Goal: Find contact information: Find contact information

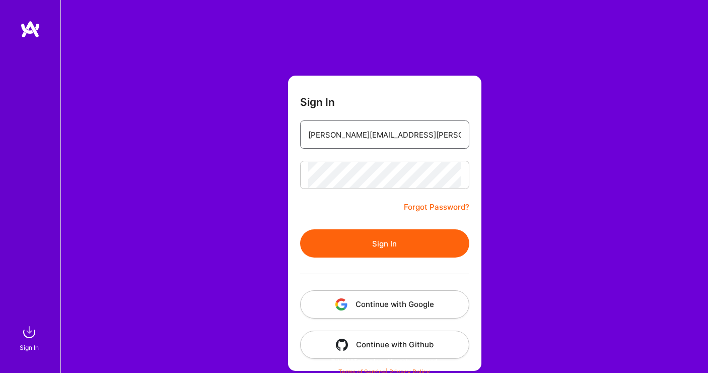
click at [357, 142] on input "nicole.hayward@gmail.com" at bounding box center [384, 135] width 153 height 26
type input "nicole"
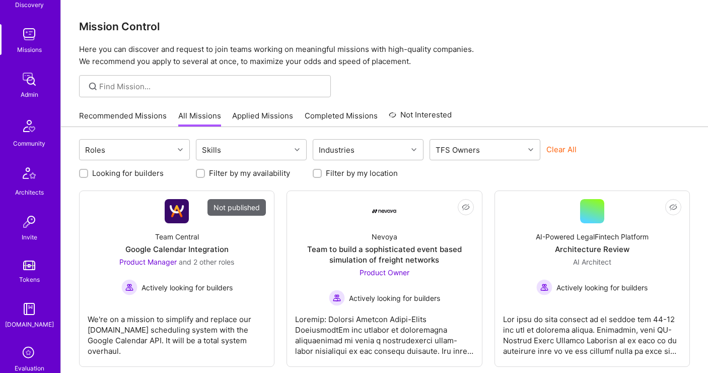
scroll to position [124, 0]
click at [29, 84] on img at bounding box center [29, 81] width 20 height 20
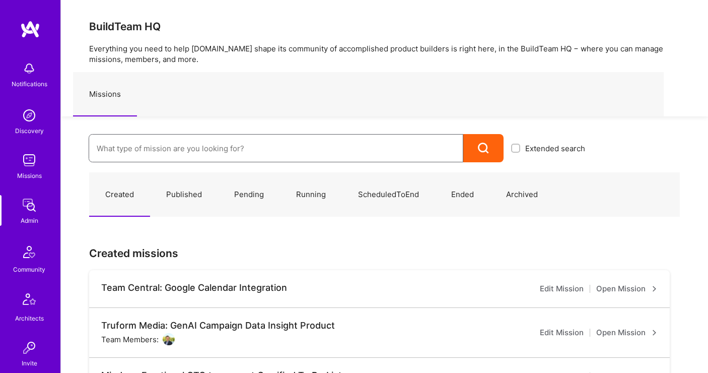
click at [112, 150] on input at bounding box center [276, 148] width 359 height 26
paste input "[PERSON_NAME]"
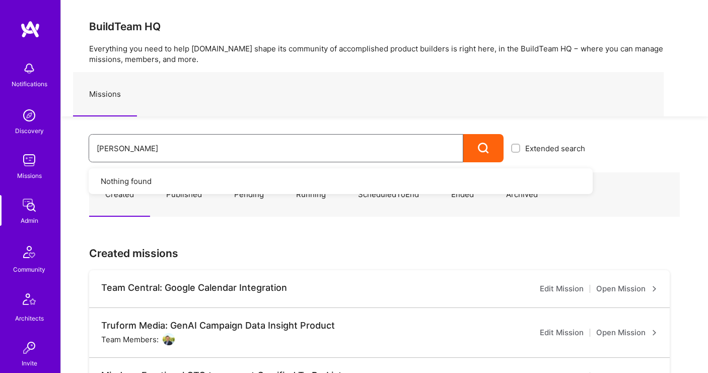
type input "[PERSON_NAME]"
click at [483, 147] on icon at bounding box center [484, 149] width 12 height 12
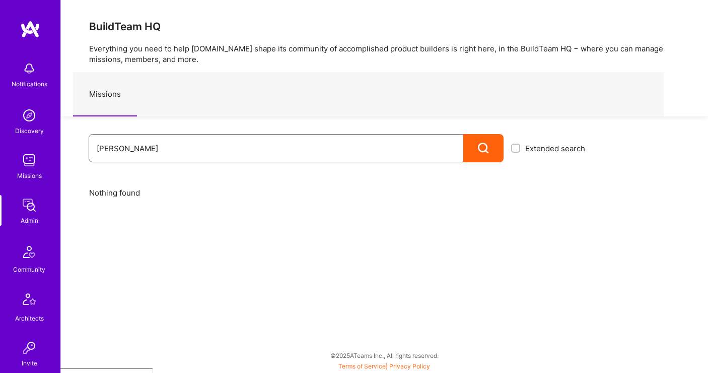
click at [137, 148] on input "[PERSON_NAME]" at bounding box center [276, 148] width 359 height 26
click at [164, 151] on input "Nik [PERSON_NAME]" at bounding box center [276, 148] width 359 height 26
drag, startPoint x: 159, startPoint y: 150, endPoint x: 110, endPoint y: 150, distance: 49.4
click at [110, 150] on input "Nik [PERSON_NAME]" at bounding box center [276, 148] width 359 height 26
click at [474, 151] on div at bounding box center [483, 148] width 40 height 28
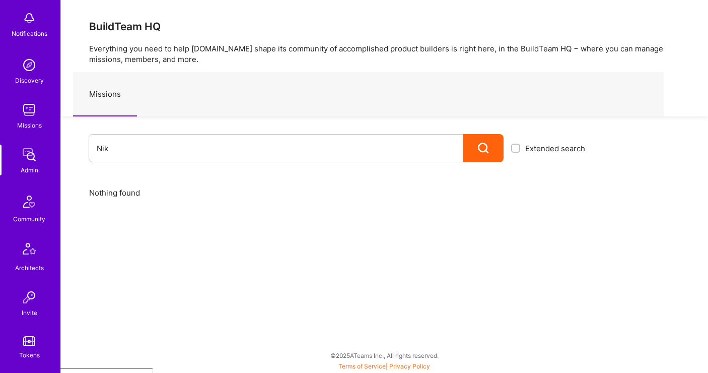
scroll to position [52, 0]
click at [120, 150] on input "Nik" at bounding box center [276, 148] width 359 height 26
paste input "[PERSON_NAME]"
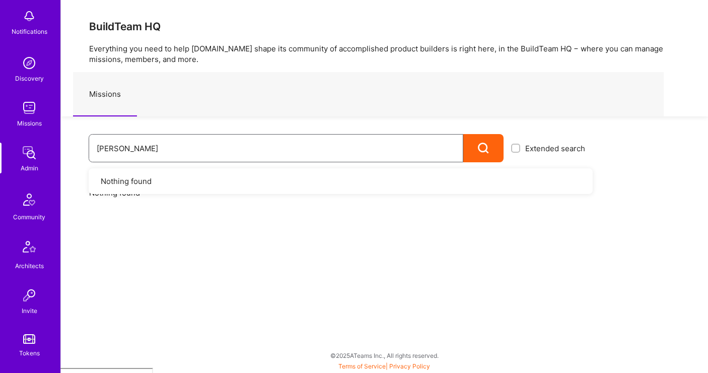
drag, startPoint x: 110, startPoint y: 149, endPoint x: 83, endPoint y: 148, distance: 27.7
click at [83, 149] on div "[PERSON_NAME] Extended search Nothing found" at bounding box center [327, 139] width 532 height 46
type input "[PERSON_NAME]"
click at [115, 156] on input "[PERSON_NAME]" at bounding box center [276, 148] width 359 height 26
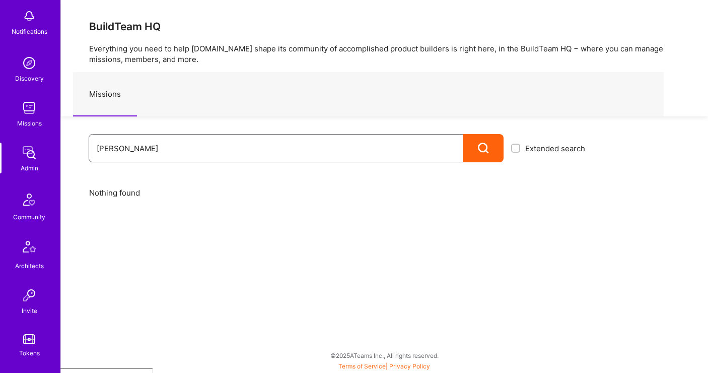
click at [115, 156] on input "[PERSON_NAME]" at bounding box center [276, 148] width 359 height 26
click at [35, 250] on img at bounding box center [29, 248] width 24 height 24
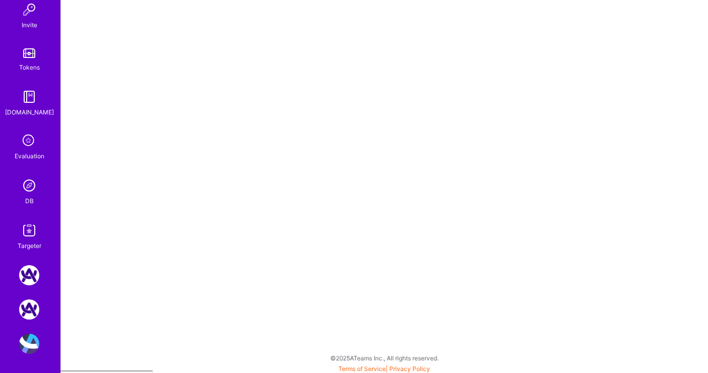
scroll to position [338, 0]
click at [22, 237] on img at bounding box center [29, 230] width 20 height 20
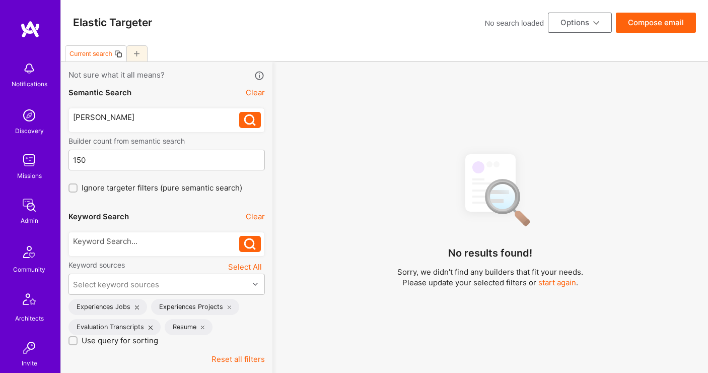
click at [135, 116] on div "[PERSON_NAME]" at bounding box center [156, 117] width 167 height 11
click at [262, 120] on div "[PERSON_NAME] [PERSON_NAME]" at bounding box center [166, 120] width 196 height 25
click at [246, 120] on icon at bounding box center [250, 120] width 12 height 12
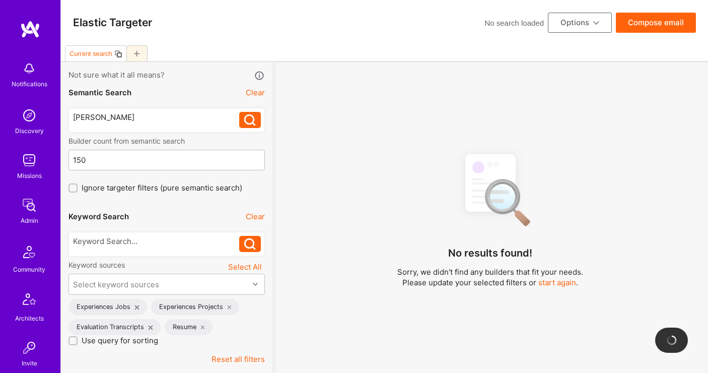
click at [248, 121] on icon at bounding box center [250, 120] width 12 height 12
click at [93, 56] on div "Current search" at bounding box center [90, 54] width 43 height 8
type input "nik"
click at [89, 116] on div "[PERSON_NAME]" at bounding box center [156, 117] width 167 height 11
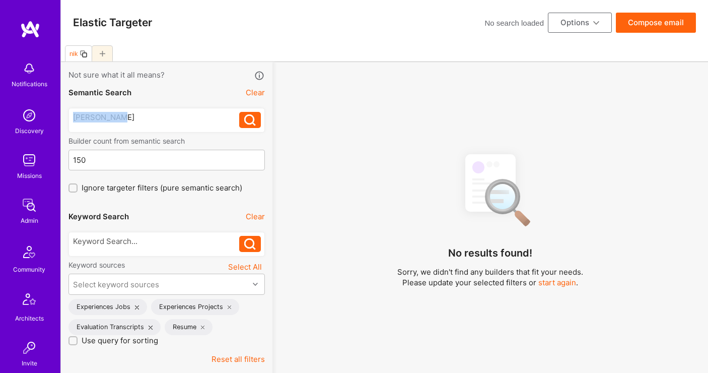
click at [89, 116] on div "[PERSON_NAME]" at bounding box center [156, 117] width 167 height 11
click at [257, 118] on button at bounding box center [250, 120] width 22 height 16
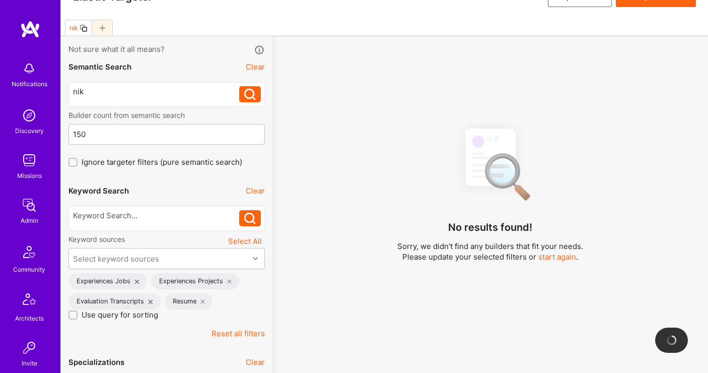
scroll to position [28, 0]
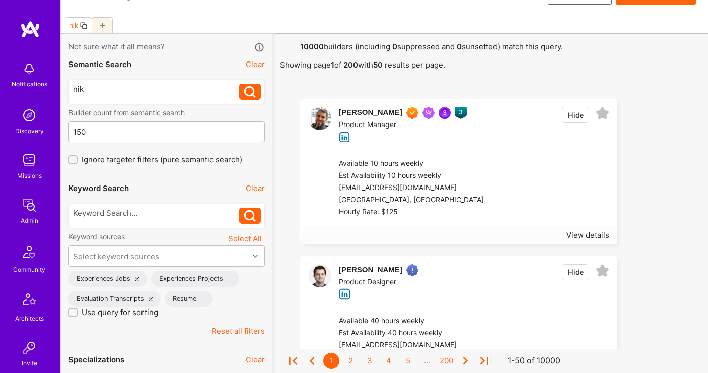
click at [363, 110] on div "[PERSON_NAME]" at bounding box center [370, 113] width 63 height 12
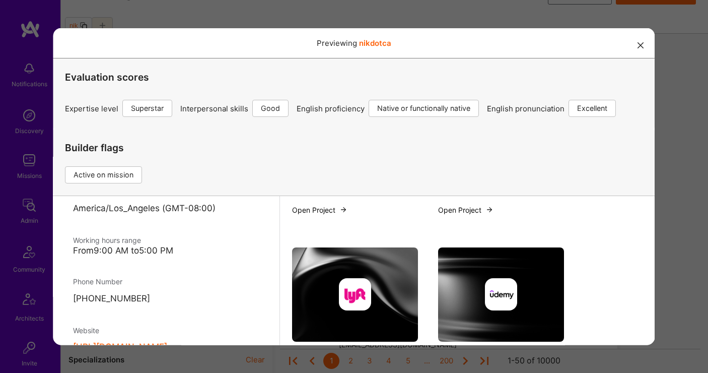
scroll to position [687, 0]
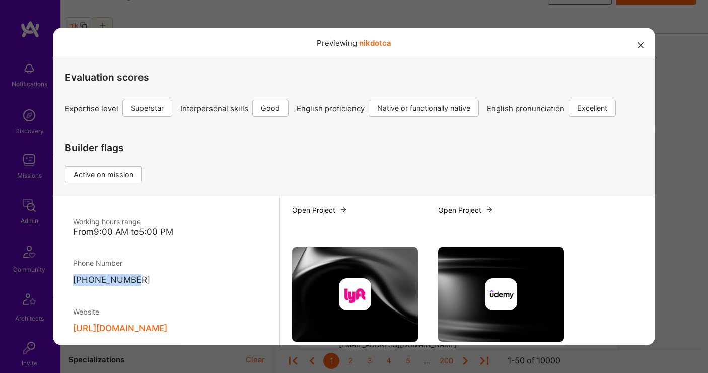
drag, startPoint x: 145, startPoint y: 271, endPoint x: 75, endPoint y: 270, distance: 70.5
click at [75, 273] on p "[PHONE_NUMBER]" at bounding box center [166, 279] width 186 height 12
copy p "[PHONE_NUMBER]"
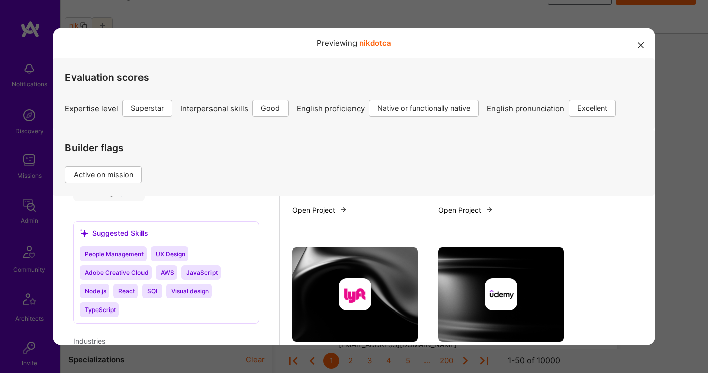
scroll to position [1531, 0]
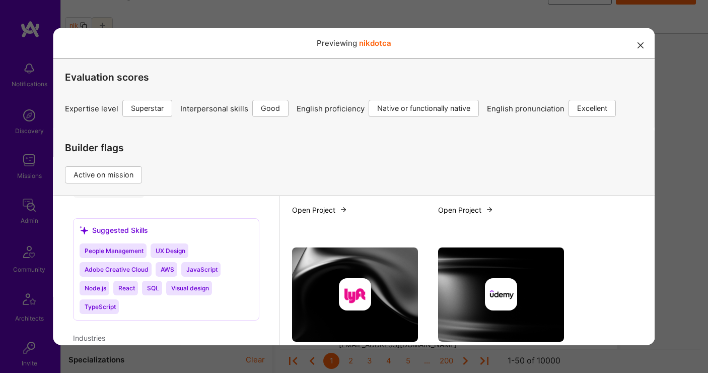
click at [640, 46] on icon "modal" at bounding box center [641, 45] width 6 height 6
